Goal: Browse casually: Explore the website without a specific task or goal

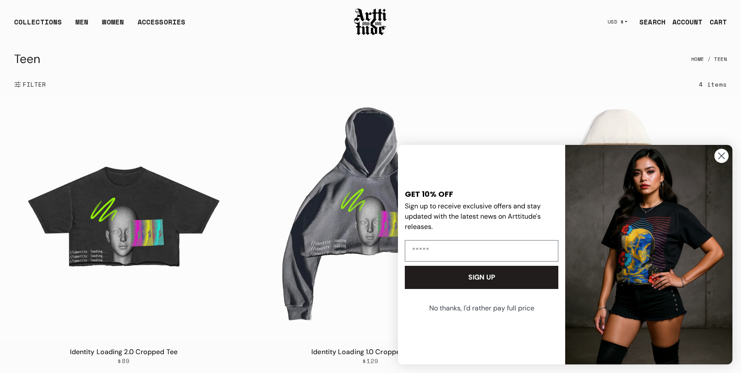
click at [725, 155] on circle "Close dialog" at bounding box center [721, 156] width 14 height 14
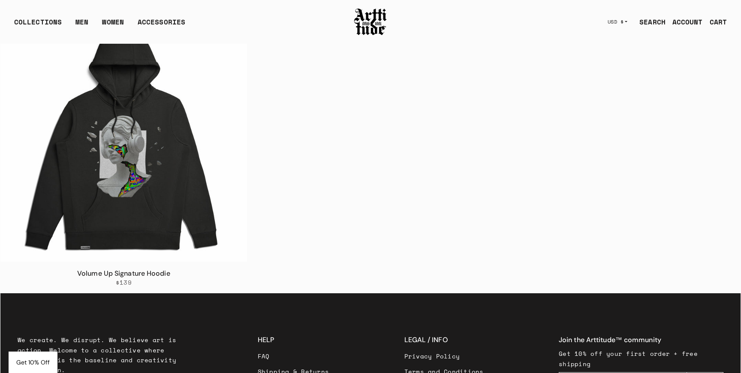
scroll to position [355, 0]
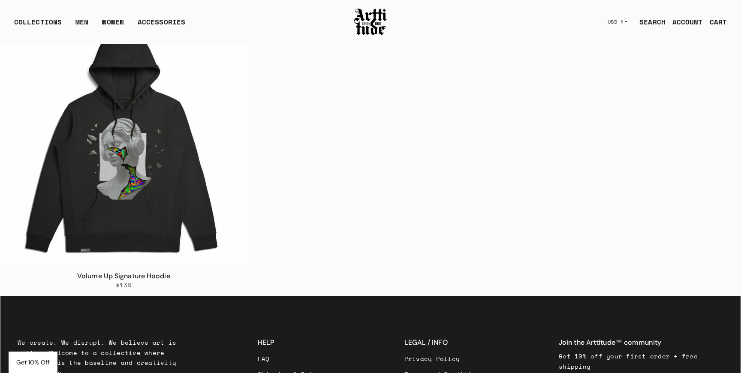
click at [138, 179] on img at bounding box center [123, 141] width 247 height 247
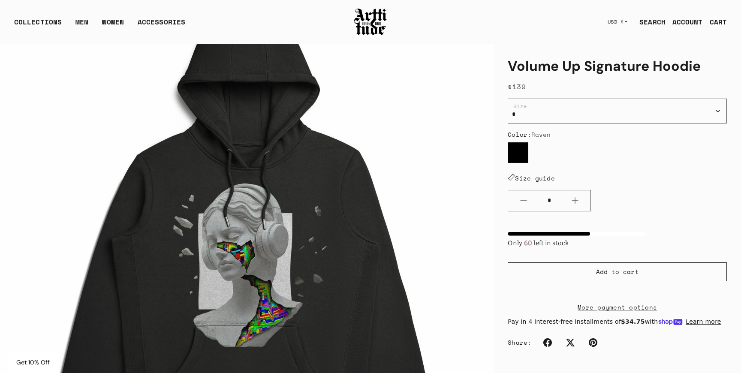
scroll to position [92, 0]
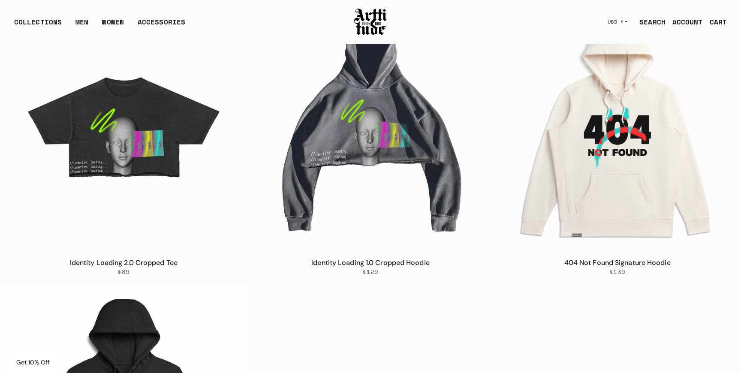
scroll to position [87, 0]
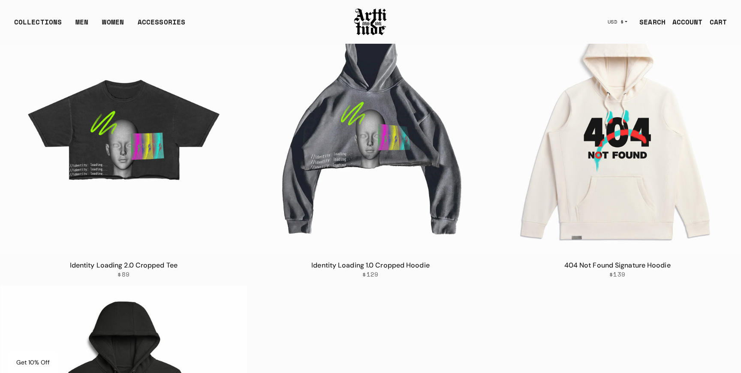
click at [378, 152] on img at bounding box center [370, 130] width 247 height 247
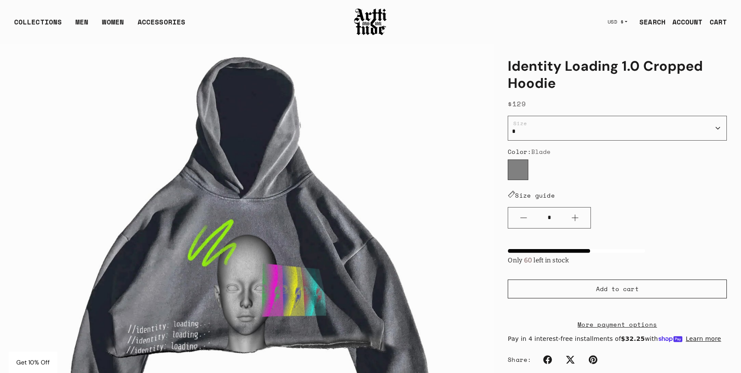
scroll to position [45, 0]
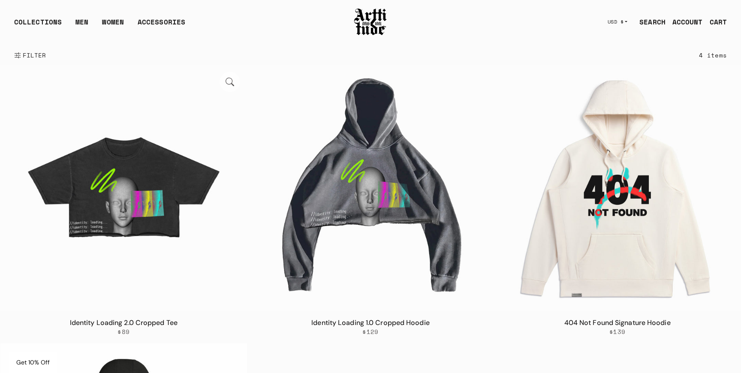
scroll to position [28, 0]
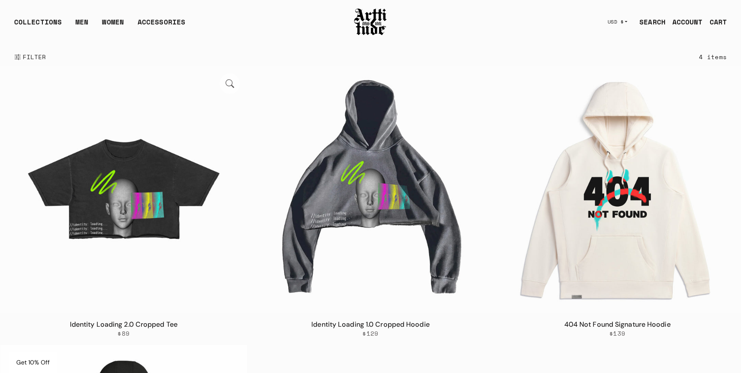
click at [125, 217] on img at bounding box center [123, 189] width 247 height 247
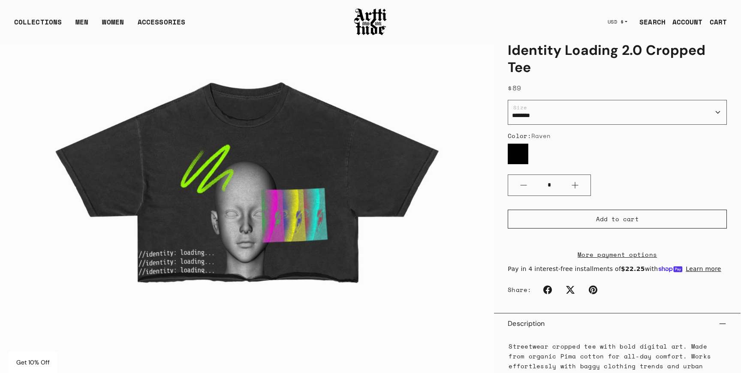
scroll to position [139, 0]
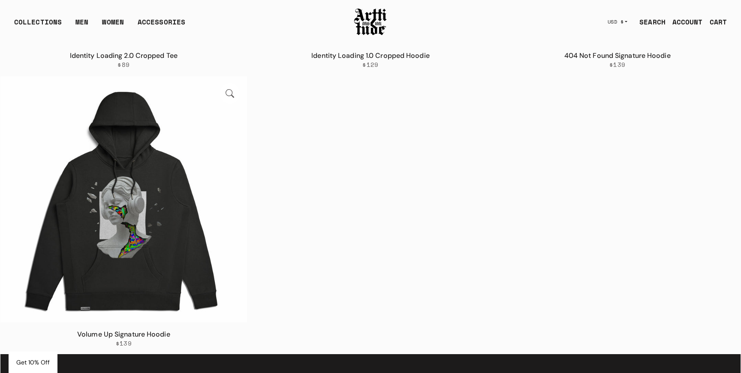
scroll to position [280, 0]
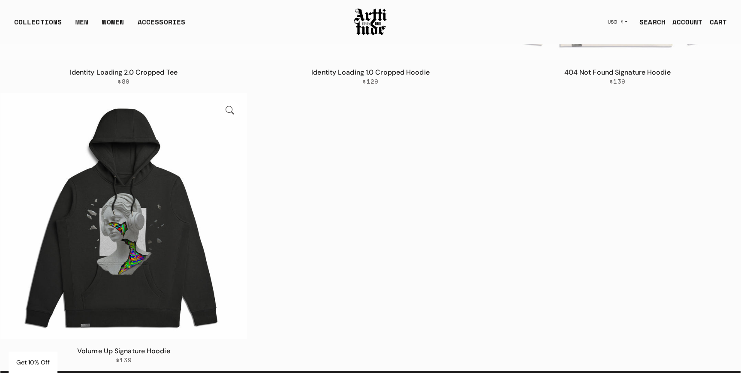
click at [127, 250] on img at bounding box center [123, 216] width 247 height 247
